Goal: Communication & Community: Ask a question

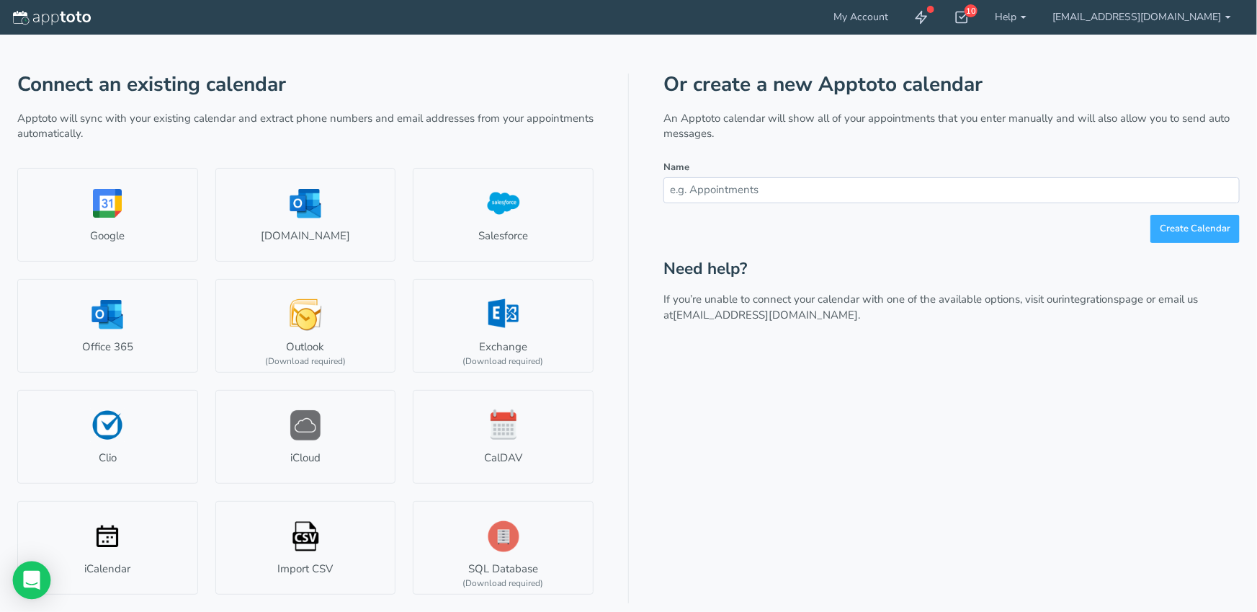
click at [37, 581] on icon "Open Intercom Messenger" at bounding box center [31, 579] width 17 height 19
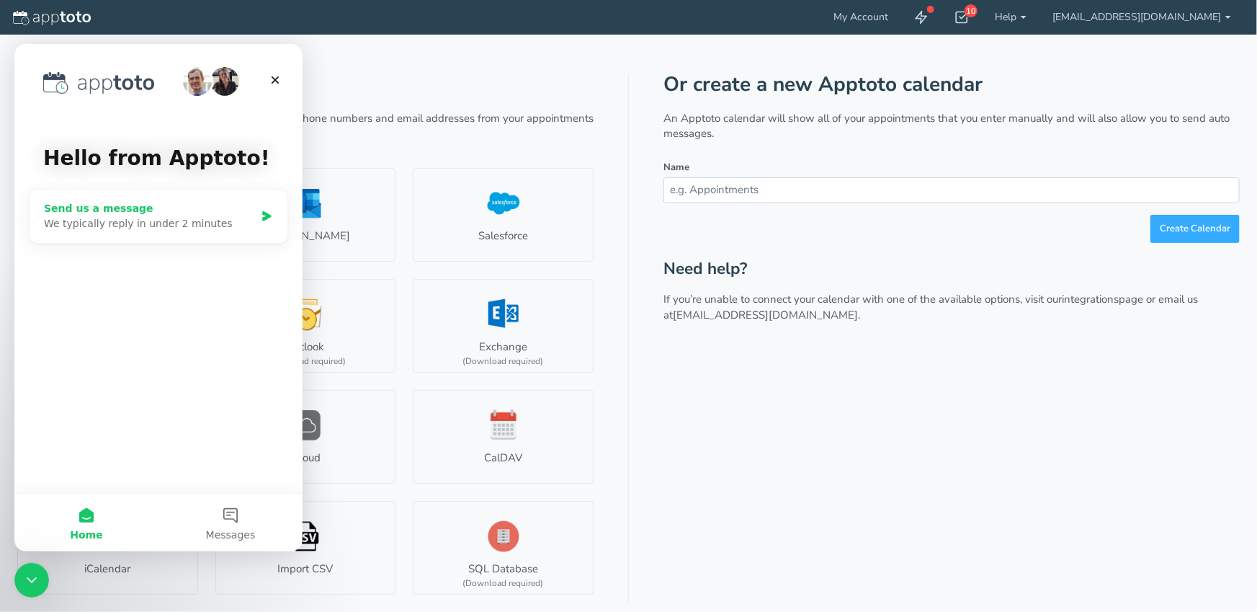
click at [207, 209] on div "Send us a message" at bounding box center [149, 207] width 211 height 15
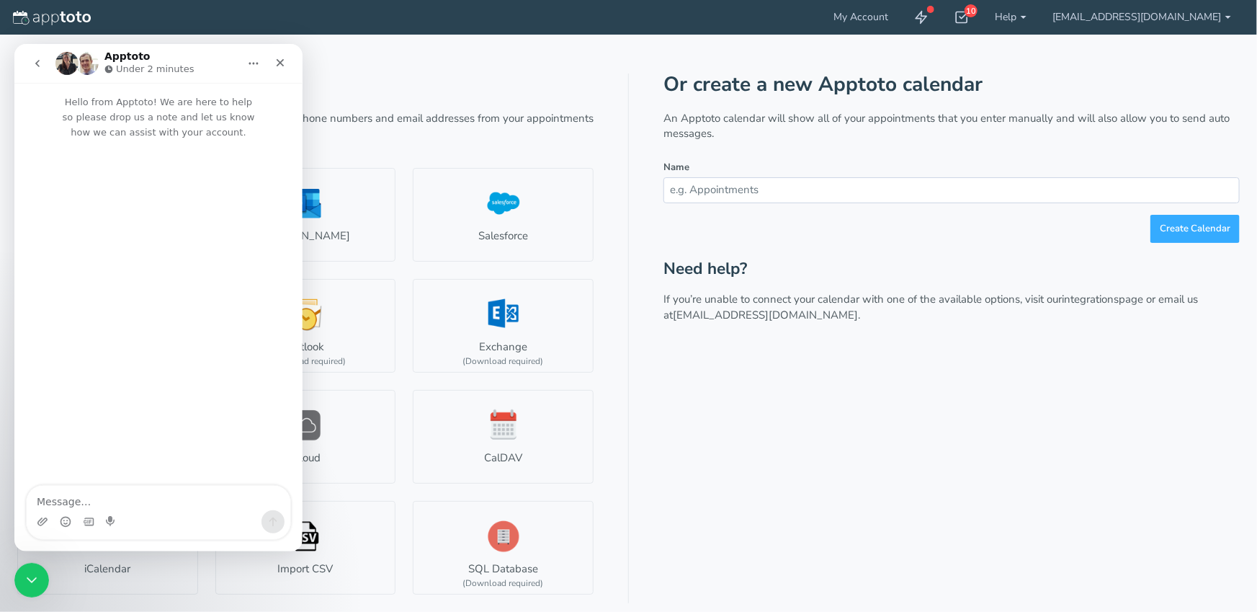
click at [155, 527] on div "Intercom messenger" at bounding box center [159, 520] width 264 height 23
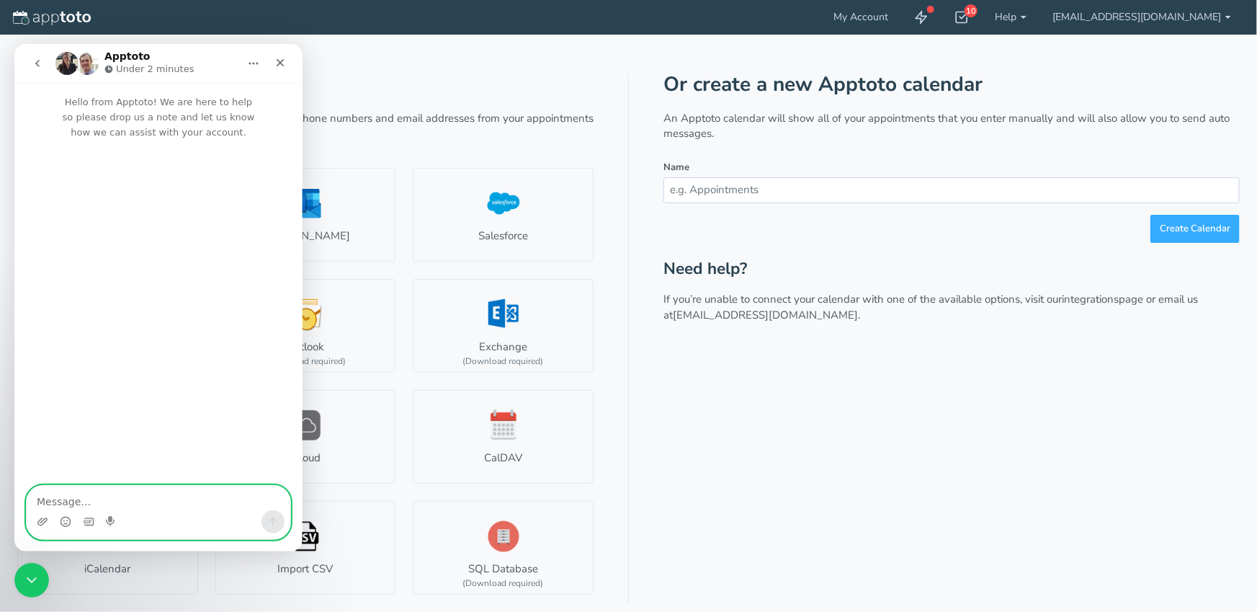
click at [163, 501] on textarea "Message…" at bounding box center [159, 497] width 264 height 24
type textarea "N"
type textarea "This is [PERSON_NAME] testing please ignore."
click at [274, 518] on icon "Send a message…" at bounding box center [273, 520] width 8 height 9
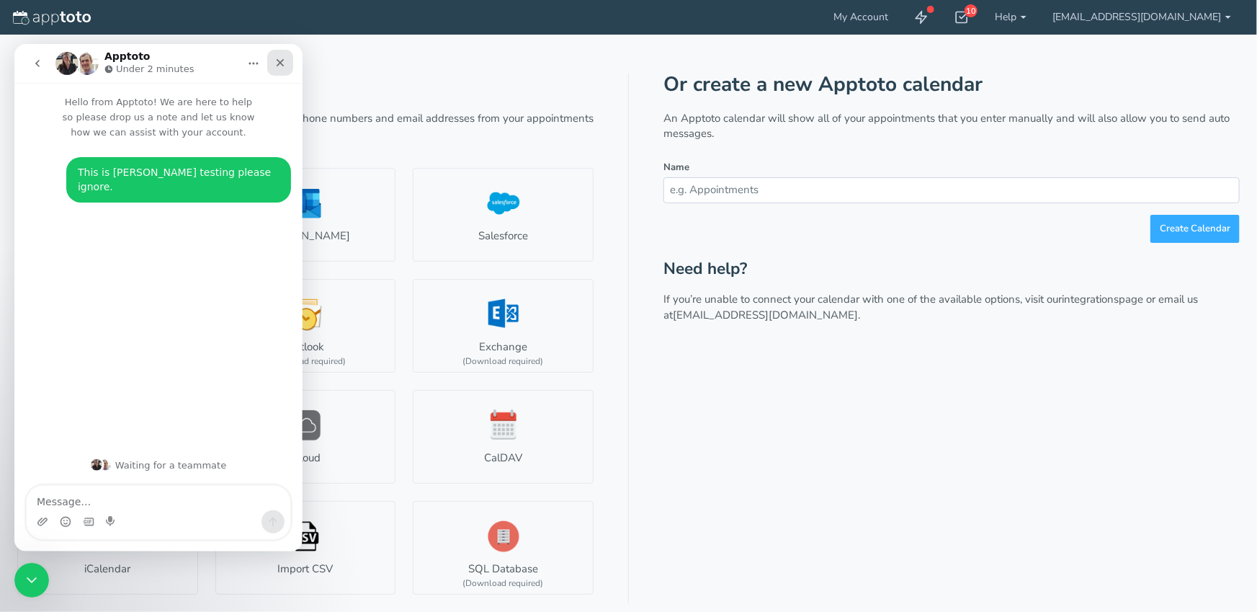
click at [279, 62] on icon "Close" at bounding box center [281, 62] width 8 height 8
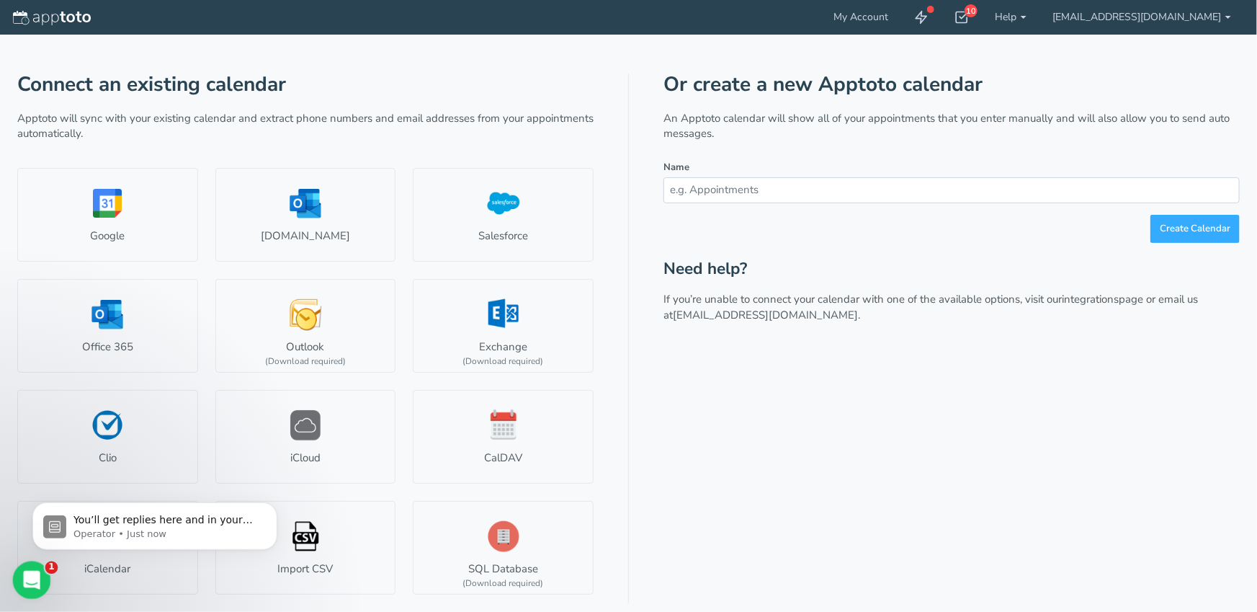
click at [28, 576] on icon "Open Intercom Messenger" at bounding box center [30, 578] width 24 height 24
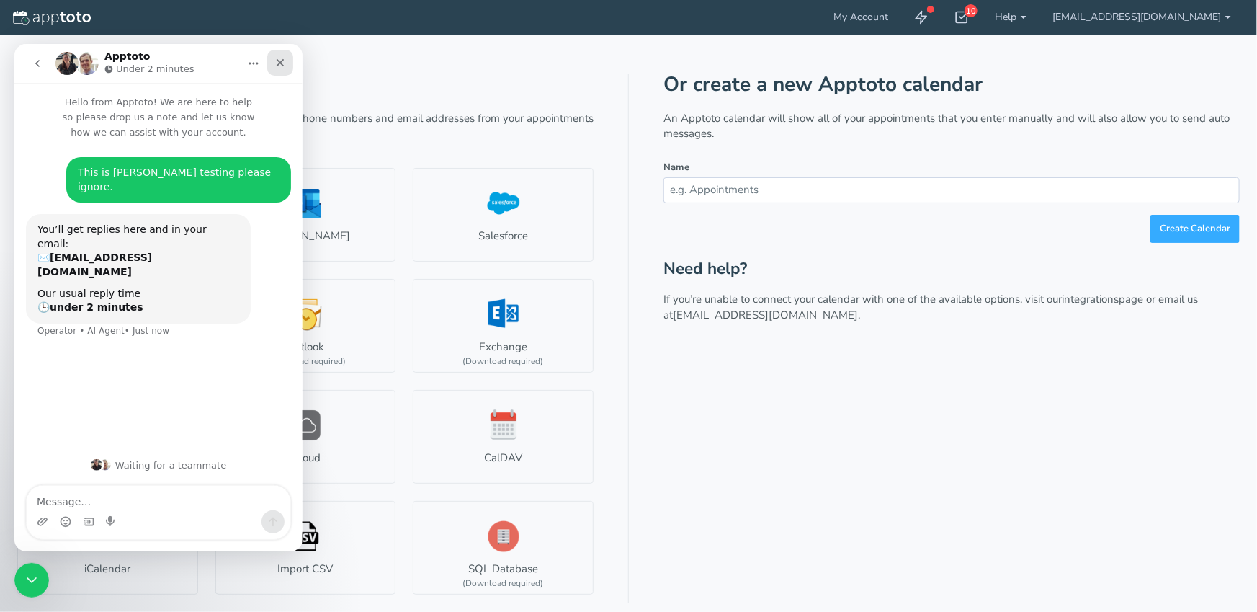
drag, startPoint x: 285, startPoint y: 60, endPoint x: 511, endPoint y: 106, distance: 230.1
click at [285, 60] on icon "Close" at bounding box center [280, 62] width 12 height 12
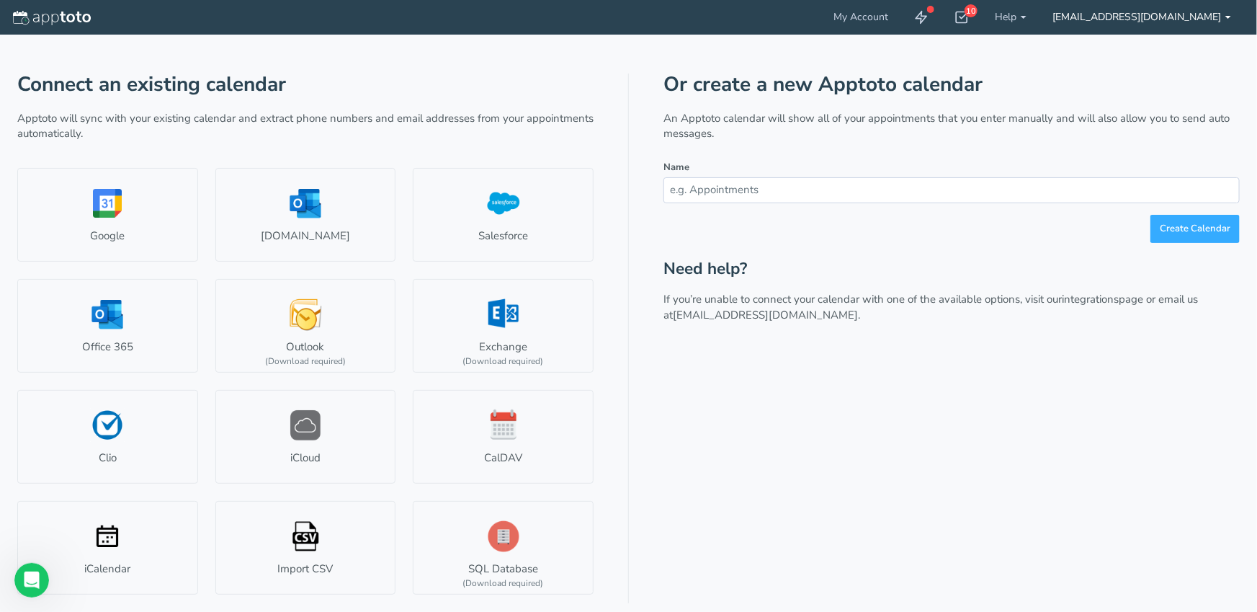
click at [1212, 16] on link "[EMAIL_ADDRESS][DOMAIN_NAME]" at bounding box center [1141, 17] width 205 height 35
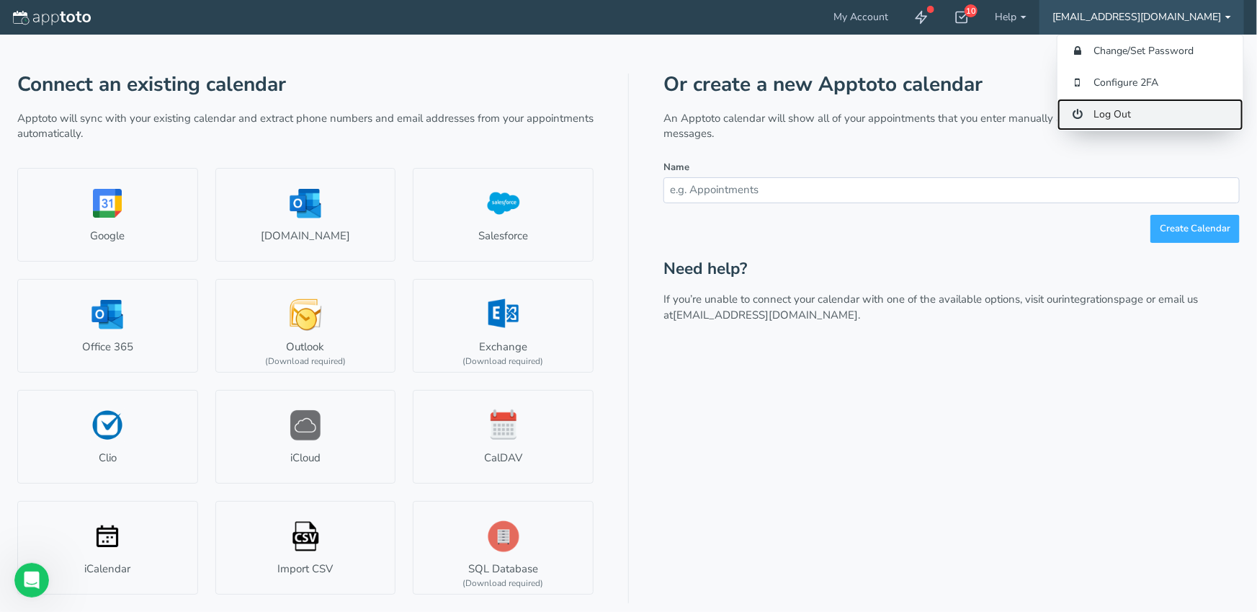
click at [1136, 110] on link "Log Out" at bounding box center [1150, 115] width 186 height 32
